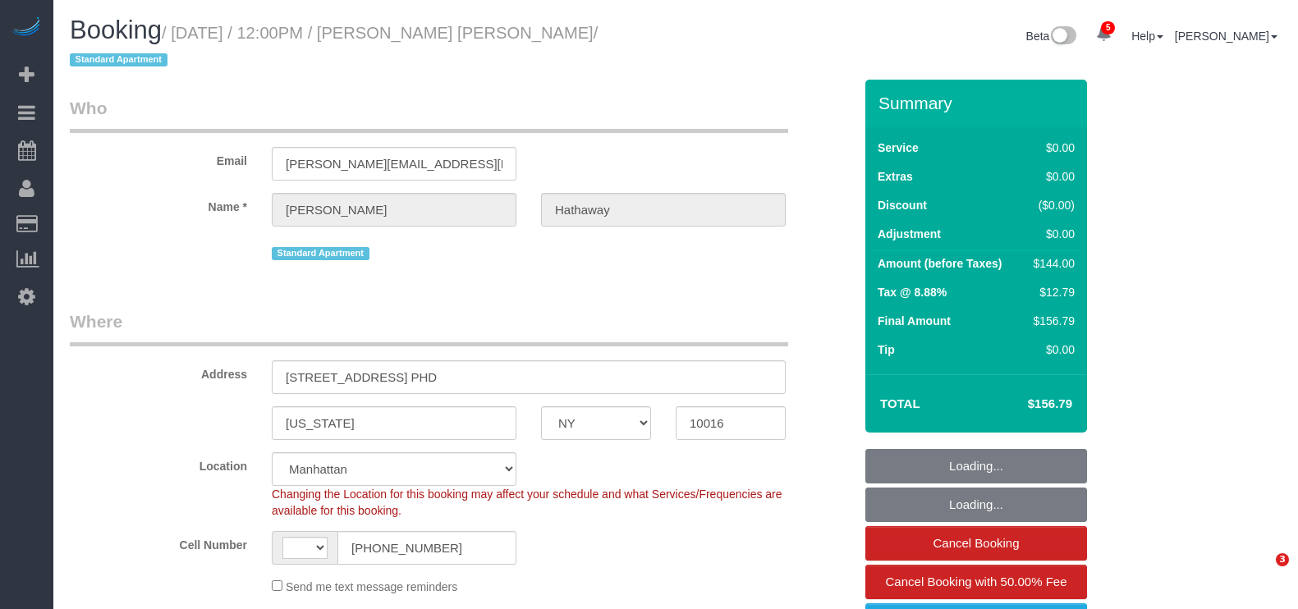
select select "NY"
select select "number:59"
select select "number:73"
select select "number:15"
select select "number:5"
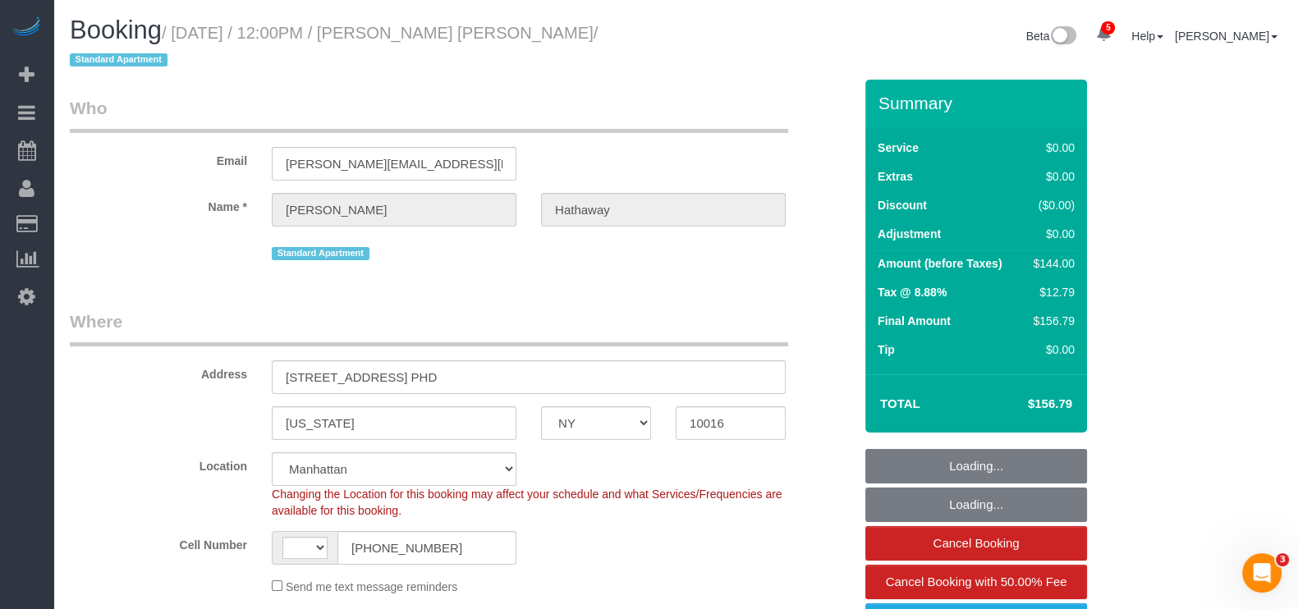
select select "string:[GEOGRAPHIC_DATA]"
select select "string:stripe-pm_1RjscA4VGloSiKo7RDUB0toD"
select select "object:820"
select select "spot1"
select select "object:1390"
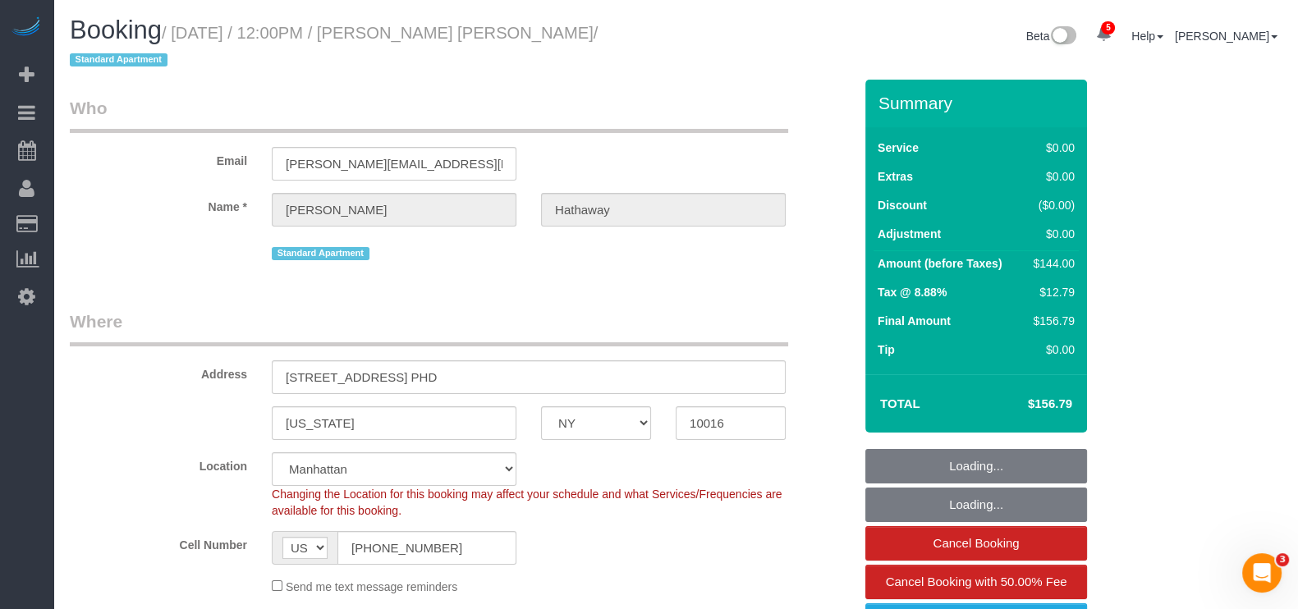
select select "1"
